Goal: Information Seeking & Learning: Learn about a topic

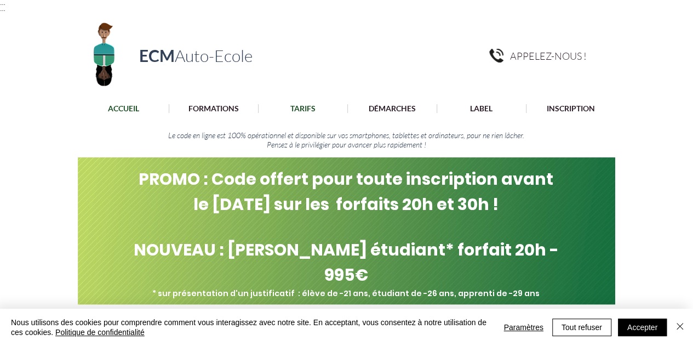
click at [301, 108] on p "TARIFS" at bounding box center [303, 108] width 36 height 9
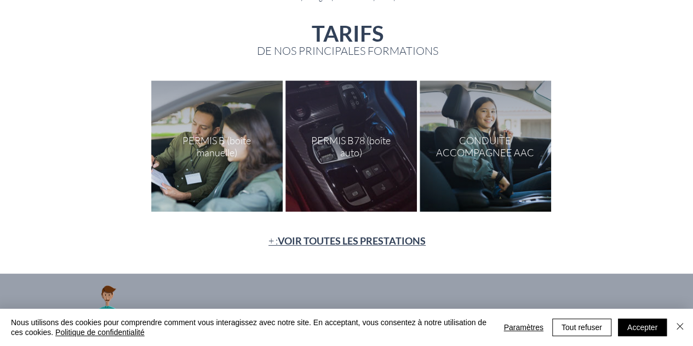
scroll to position [147, 0]
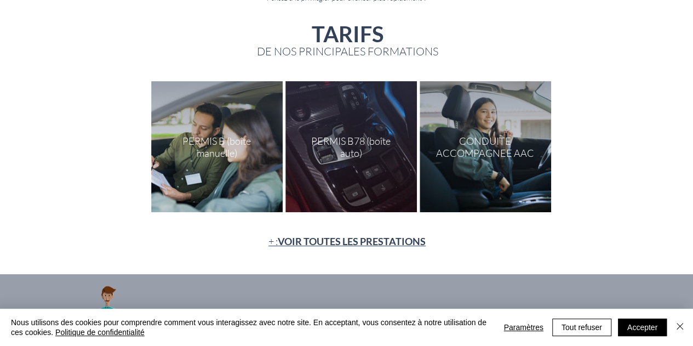
click at [461, 141] on div "main content" at bounding box center [486, 146] width 132 height 131
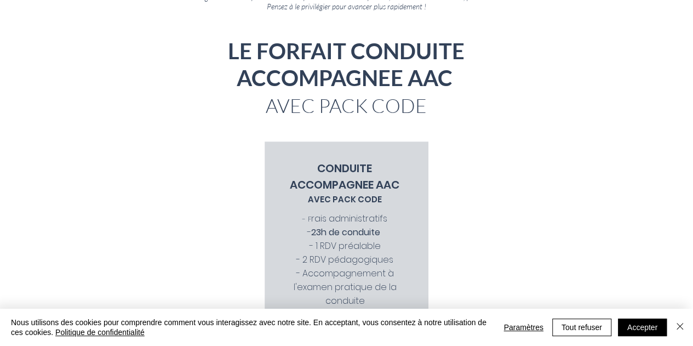
scroll to position [137, 0]
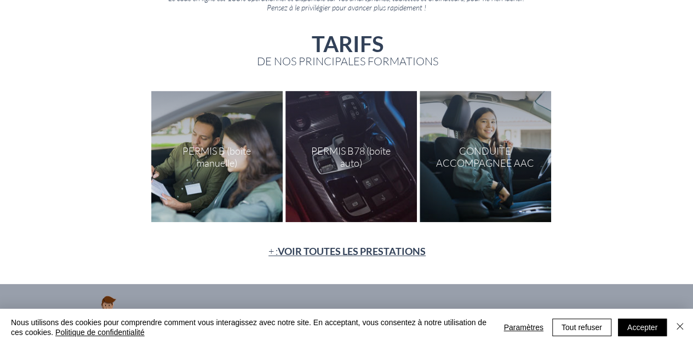
scroll to position [147, 0]
